Goal: Use online tool/utility: Utilize a website feature to perform a specific function

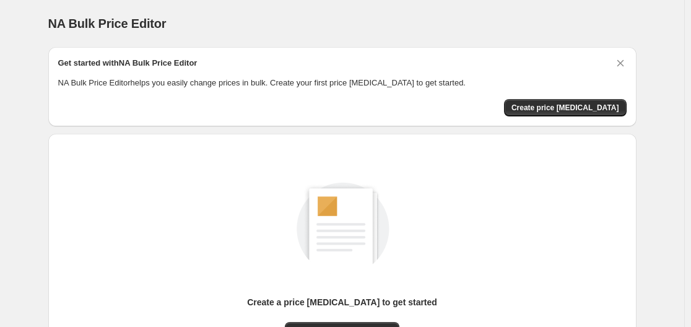
scroll to position [137, 0]
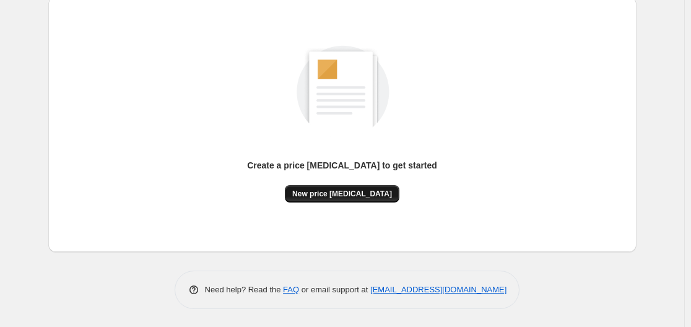
click at [350, 195] on span "New price [MEDICAL_DATA]" at bounding box center [342, 194] width 100 height 10
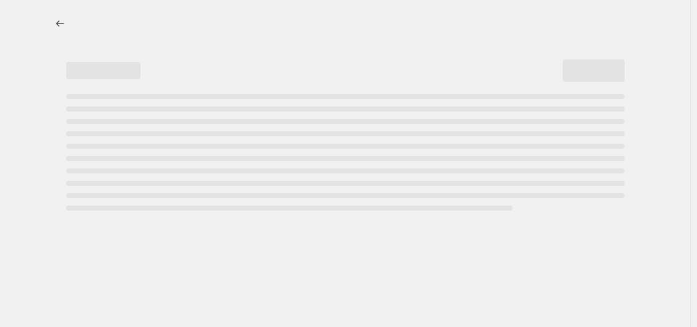
select select "percentage"
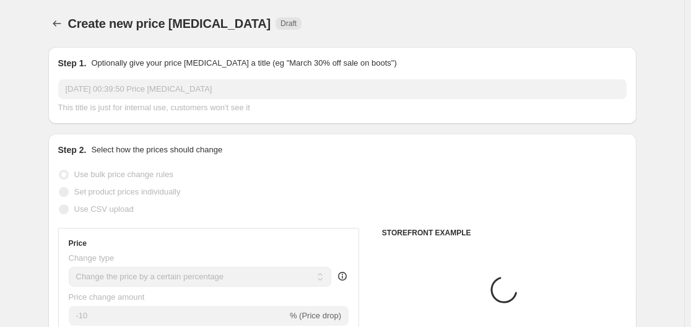
scroll to position [248, 0]
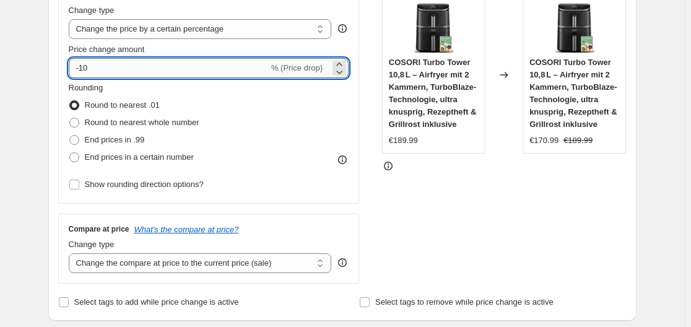
drag, startPoint x: 83, startPoint y: 68, endPoint x: 97, endPoint y: 69, distance: 14.3
click at [97, 69] on input "-10" at bounding box center [169, 68] width 200 height 20
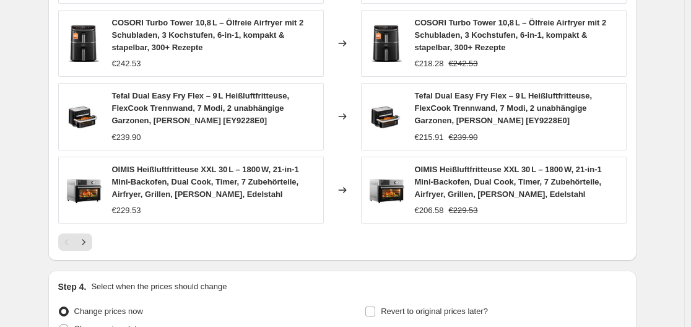
scroll to position [993, 0]
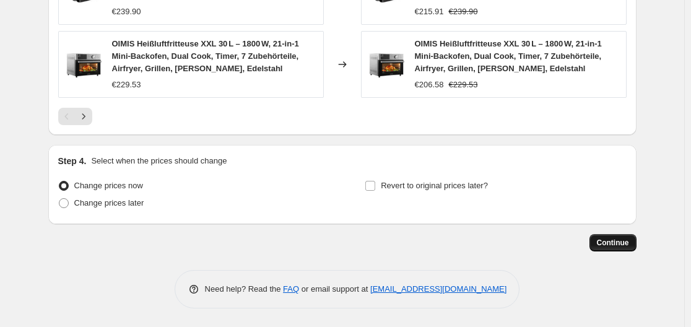
type input "-30"
click at [605, 243] on span "Continue" at bounding box center [613, 243] width 32 height 10
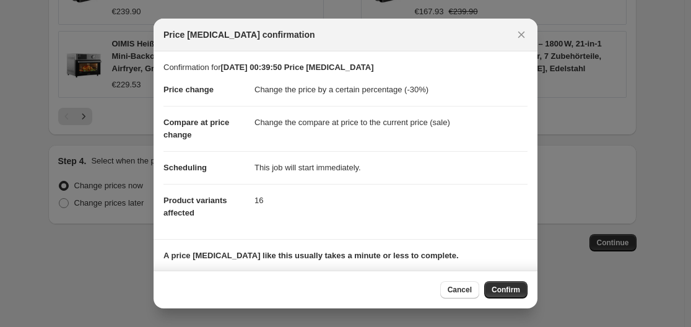
click at [503, 289] on span "Confirm" at bounding box center [506, 290] width 28 height 10
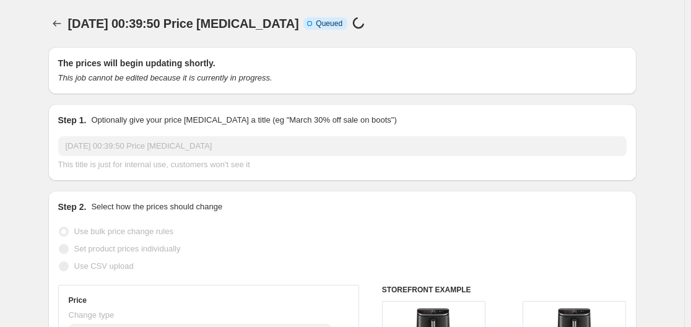
drag, startPoint x: 668, startPoint y: 230, endPoint x: 817, endPoint y: 63, distance: 224.1
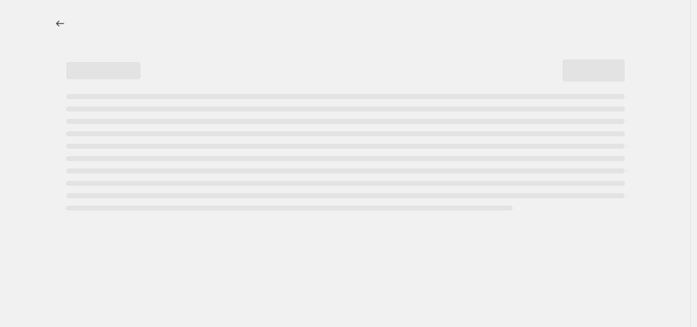
select select "percentage"
